Goal: Navigation & Orientation: Find specific page/section

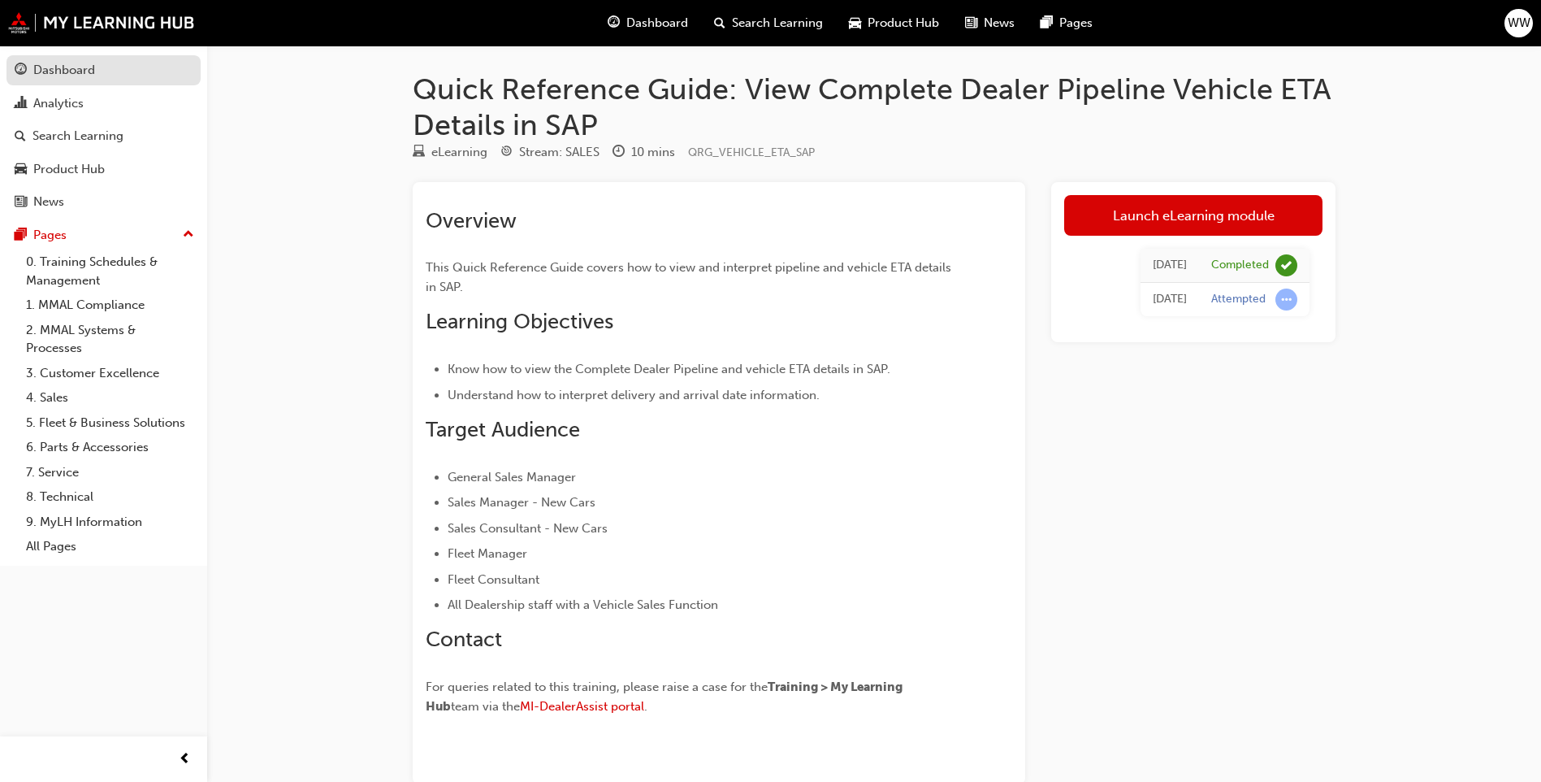
click at [67, 74] on div "Dashboard" at bounding box center [64, 70] width 62 height 19
